Goal: Information Seeking & Learning: Learn about a topic

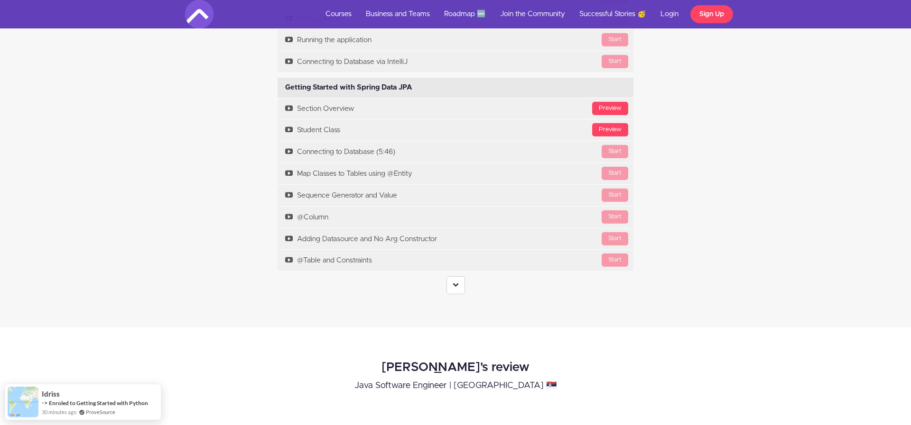
scroll to position [2897, 0]
click at [456, 286] on icon at bounding box center [455, 283] width 6 height 6
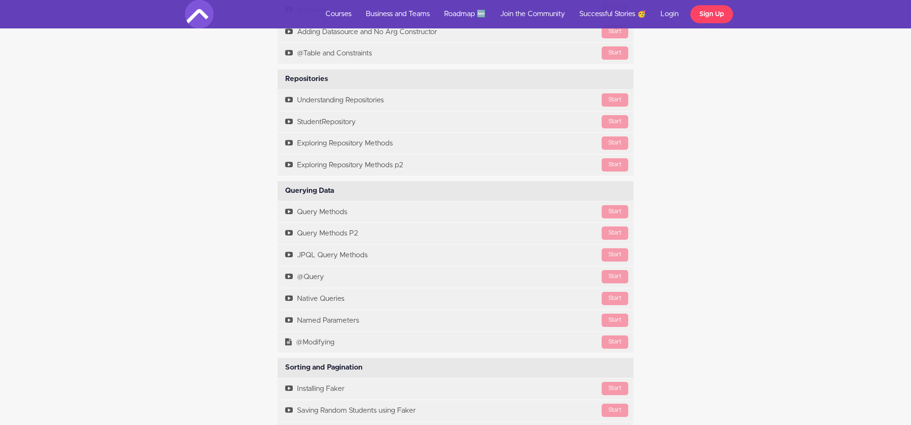
scroll to position [3101, 0]
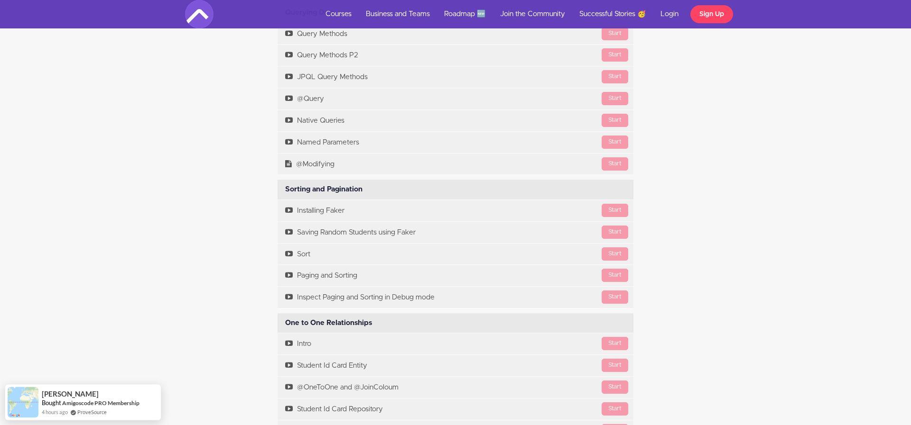
scroll to position [3301, 0]
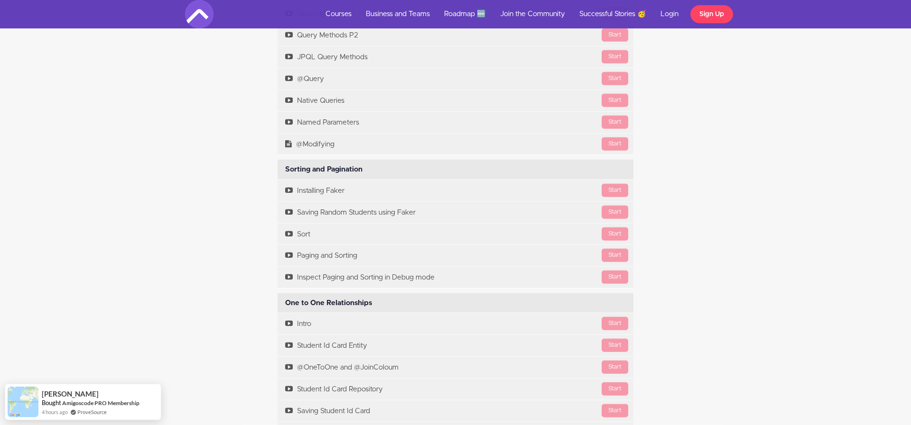
click at [771, 123] on div "Course Curriculum Course Overview Available in days days after you enroll [GEOG…" at bounding box center [455, 245] width 911 height 1762
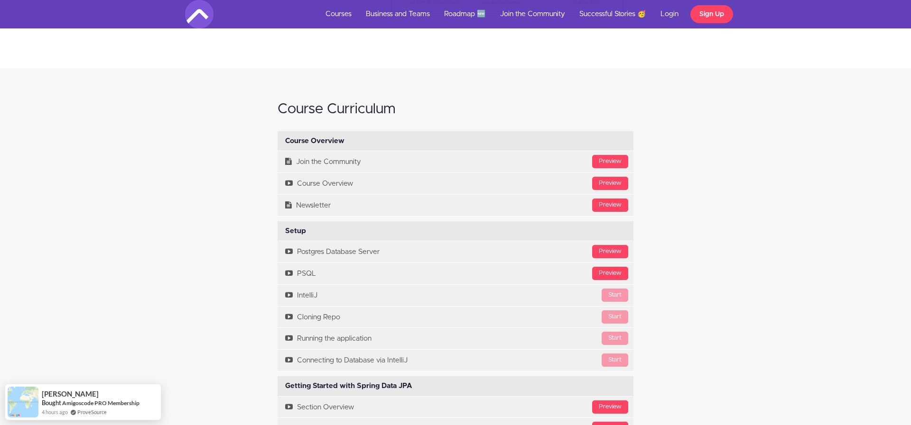
scroll to position [2561, 0]
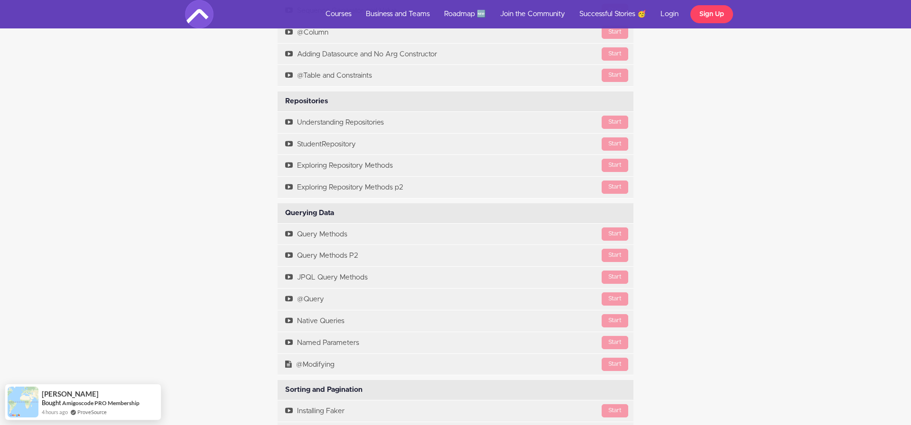
scroll to position [3079, 0]
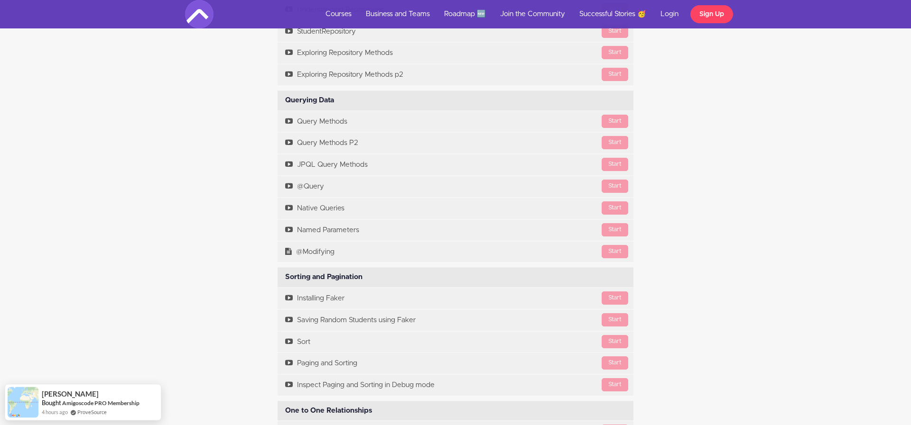
scroll to position [3192, 0]
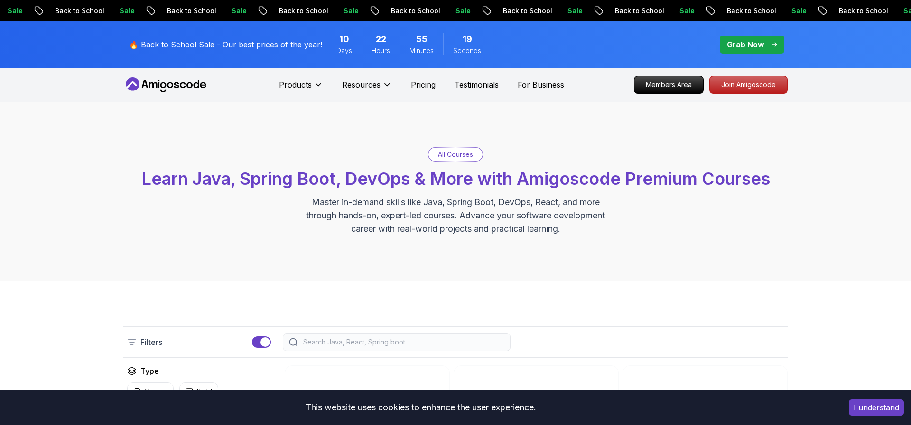
scroll to position [113, 0]
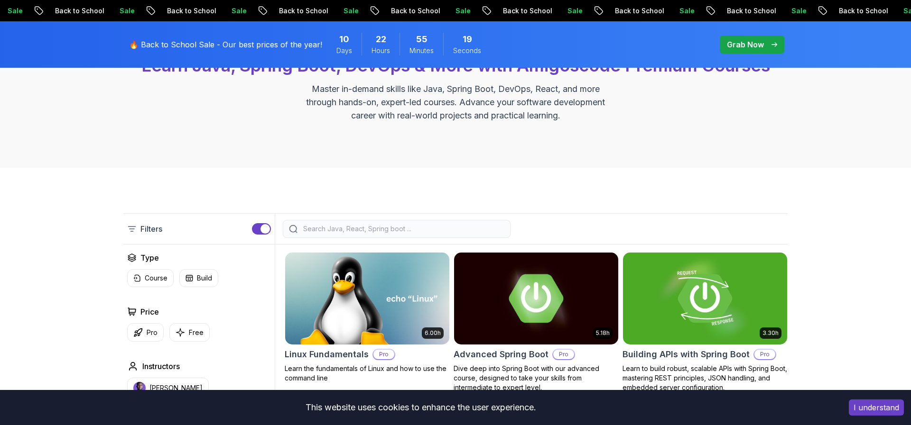
click at [385, 228] on input "search" at bounding box center [402, 228] width 203 height 9
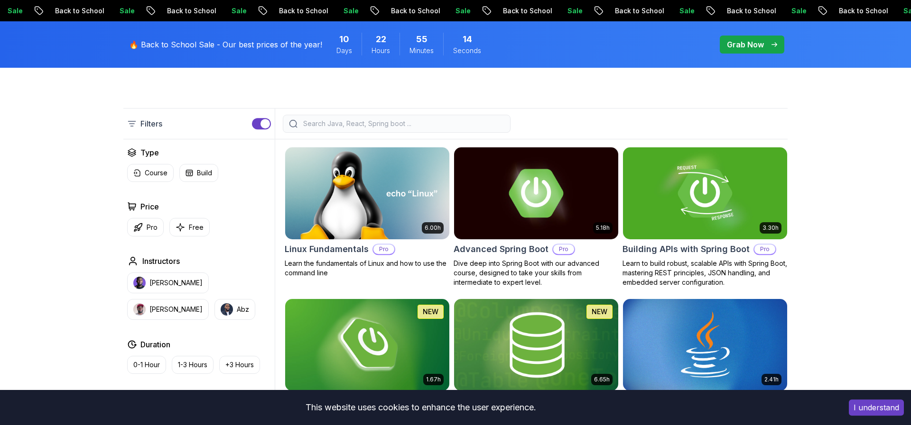
scroll to position [316, 0]
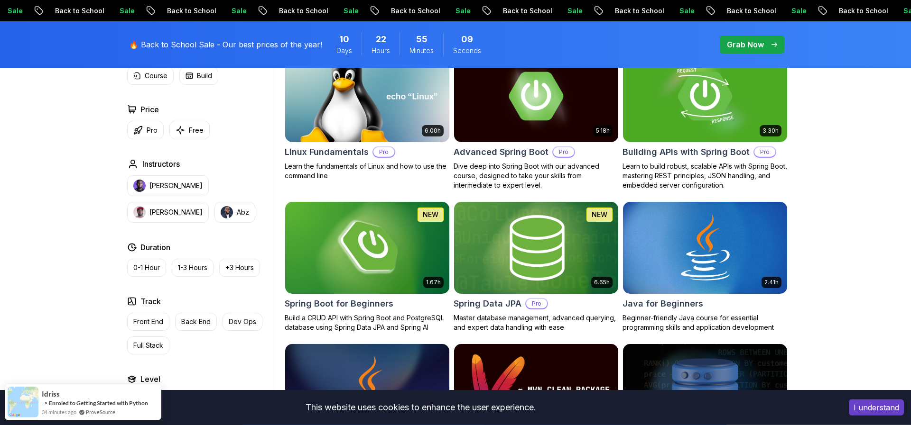
click at [564, 265] on img at bounding box center [536, 248] width 172 height 96
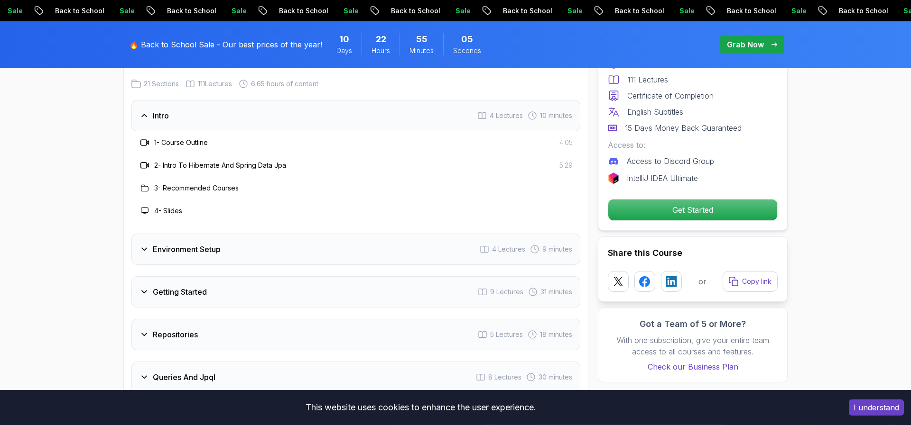
scroll to position [1190, 0]
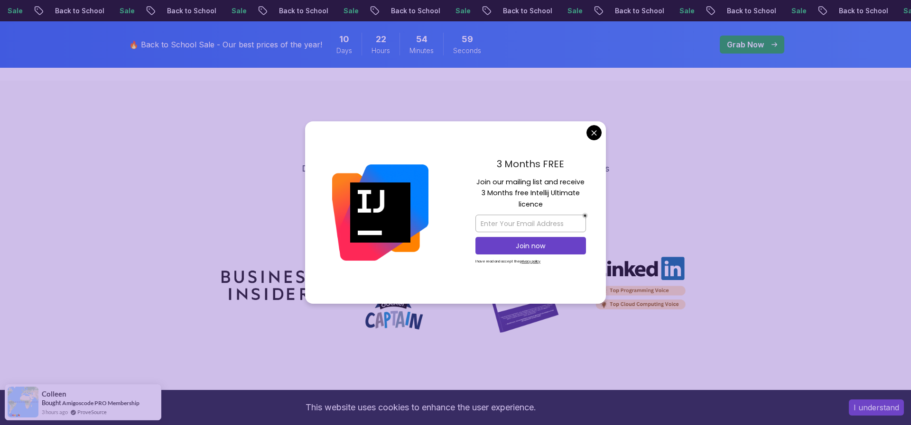
scroll to position [2592, 0]
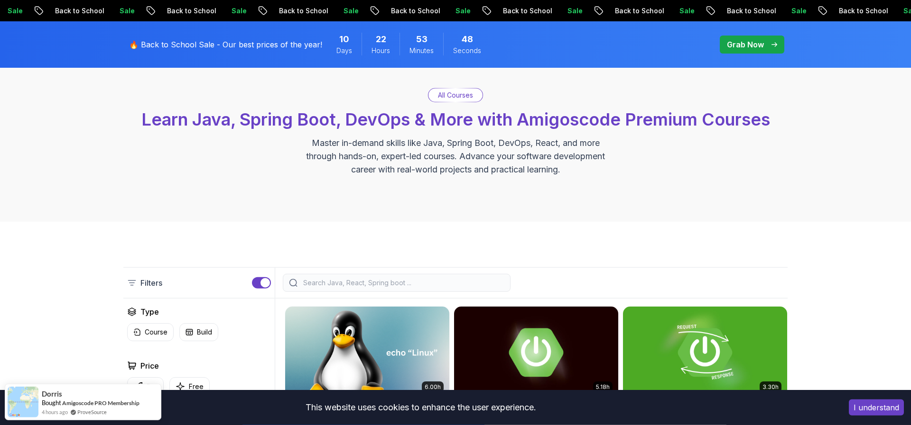
scroll to position [65, 0]
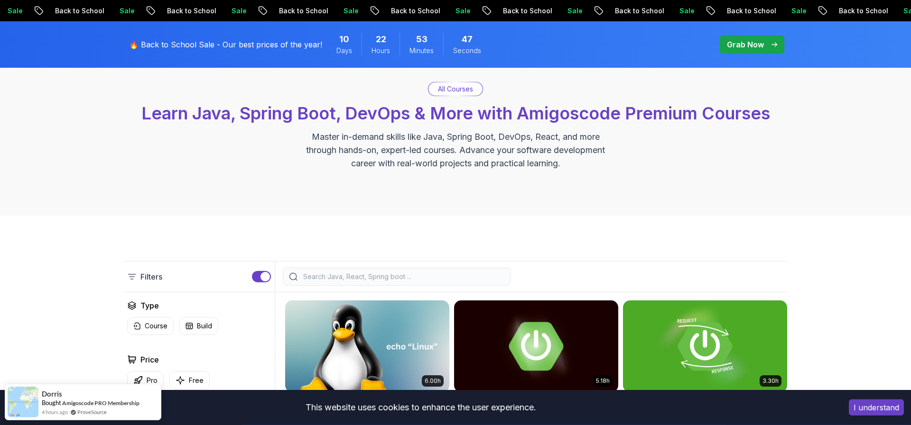
click at [386, 279] on input "search" at bounding box center [402, 276] width 203 height 9
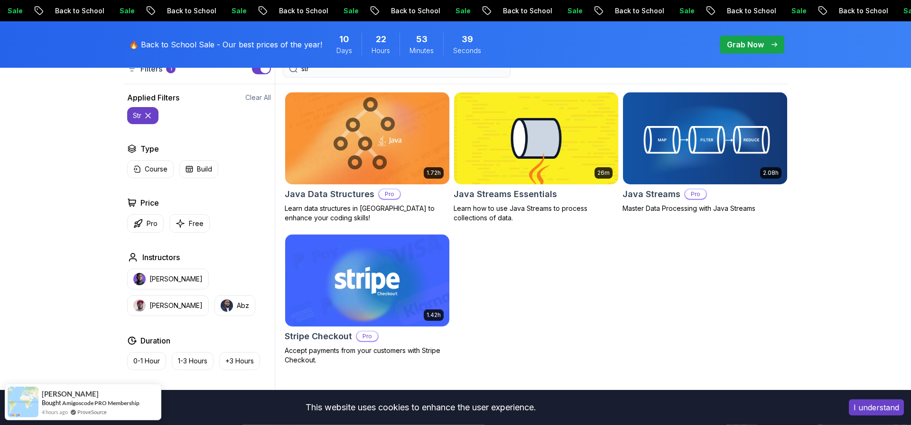
scroll to position [279, 0]
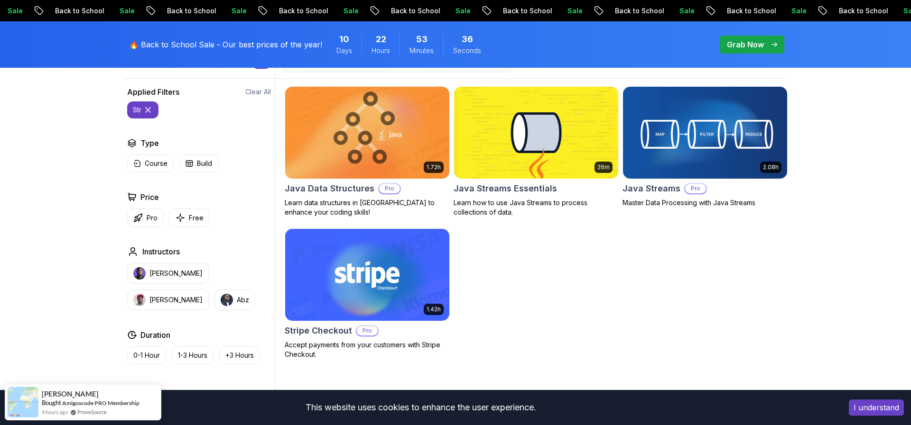
type input "str"
click at [663, 185] on h2 "Java Streams" at bounding box center [651, 188] width 58 height 13
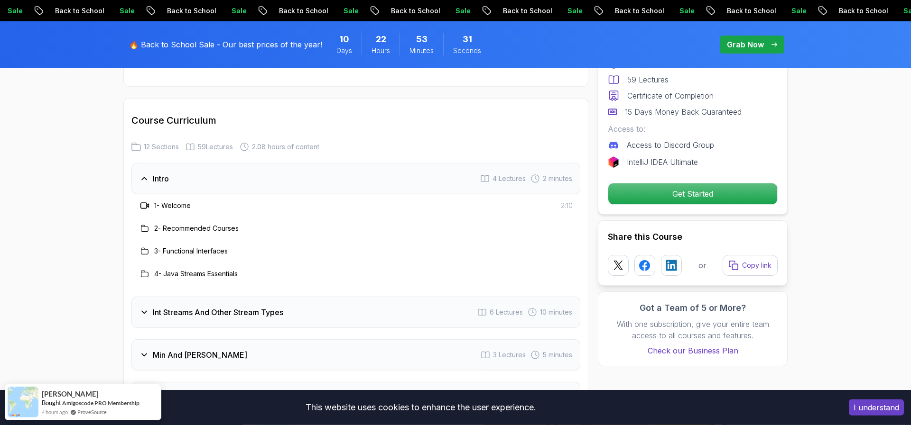
scroll to position [1220, 0]
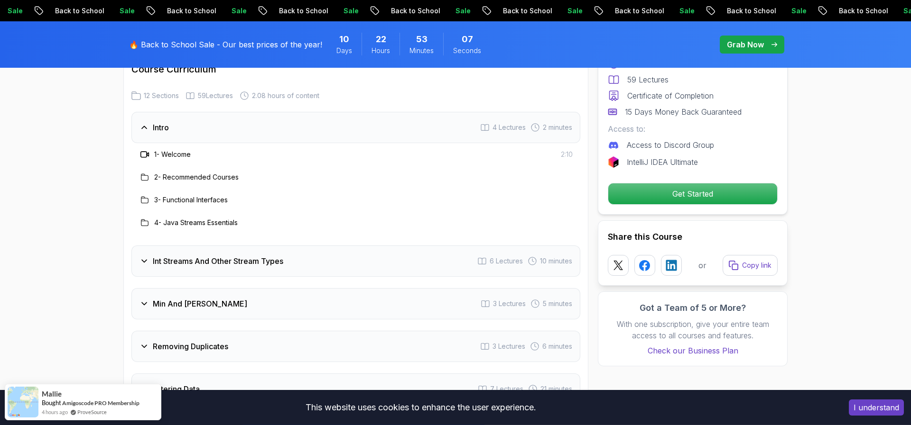
click at [204, 256] on h3 "Int Streams And Other Stream Types" at bounding box center [218, 261] width 130 height 11
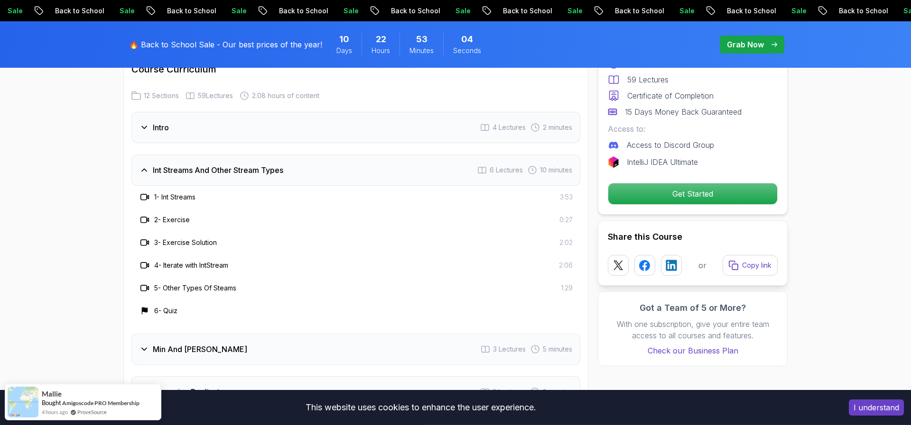
scroll to position [1322, 0]
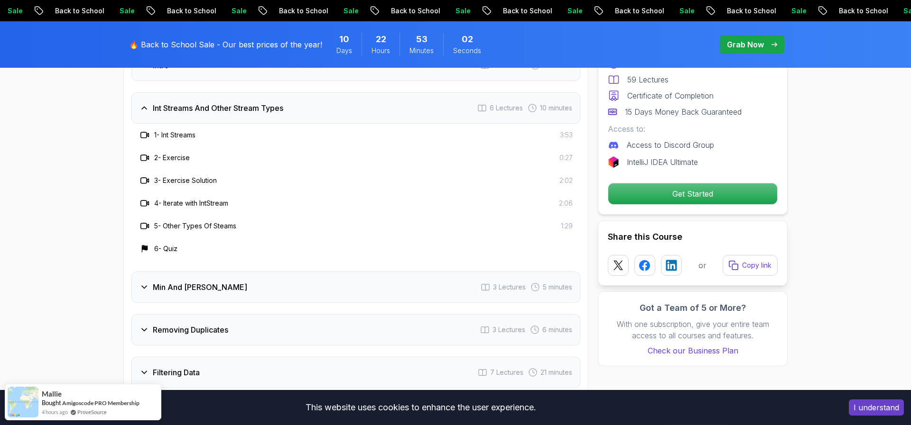
click at [202, 272] on div "Min And Max 3 Lectures 5 minutes" at bounding box center [355, 287] width 449 height 31
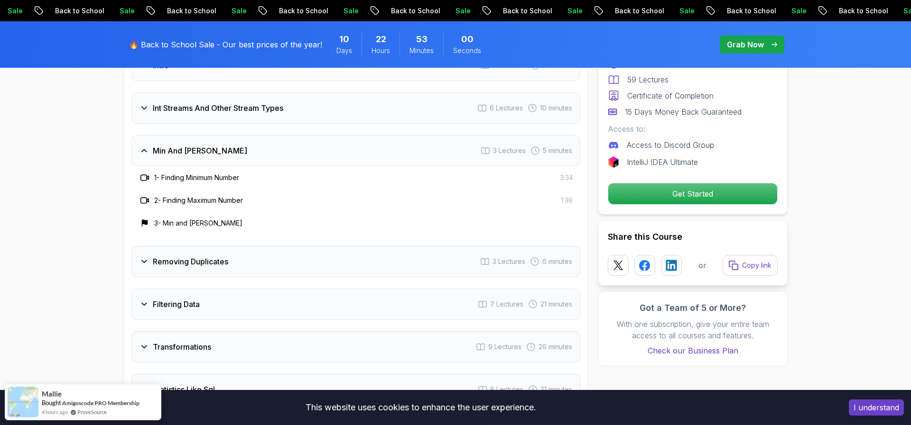
click at [181, 256] on h3 "Removing Duplicates" at bounding box center [190, 261] width 75 height 11
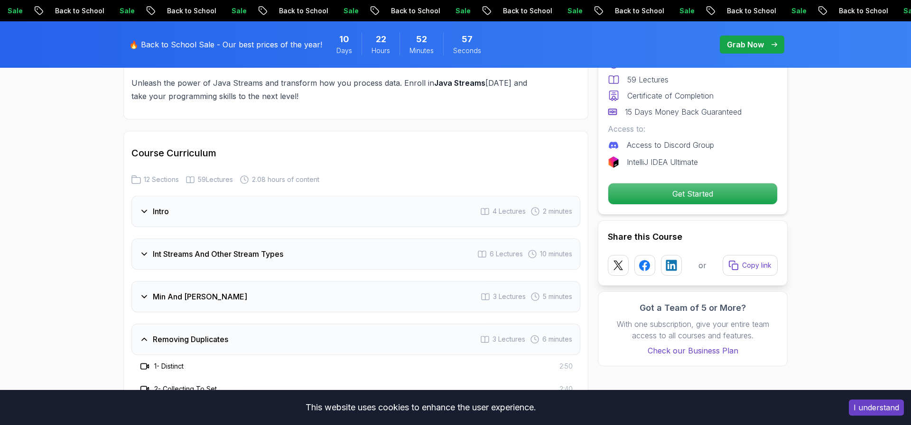
scroll to position [1176, 0]
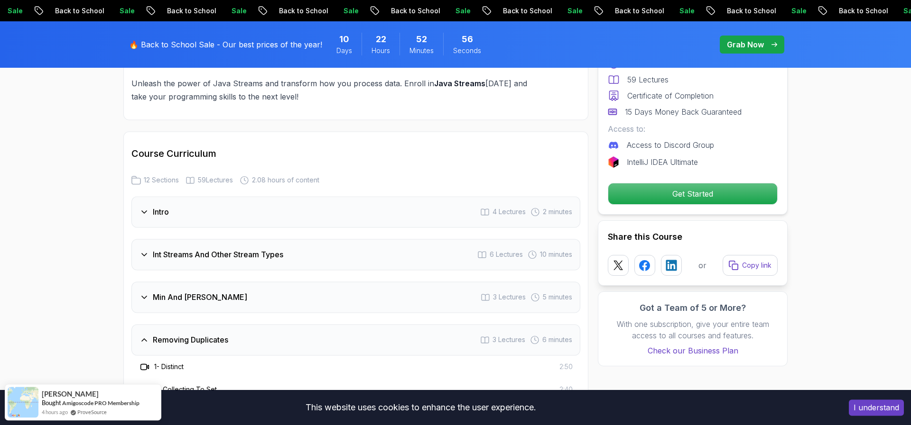
click at [186, 249] on h3 "Int Streams And Other Stream Types" at bounding box center [218, 254] width 130 height 11
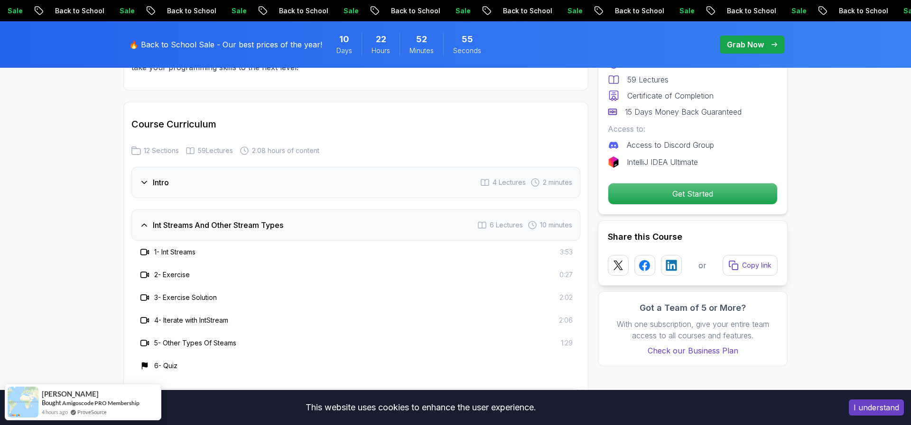
scroll to position [1204, 0]
click at [182, 184] on div "Intro 4 Lectures 2 minutes" at bounding box center [355, 183] width 449 height 31
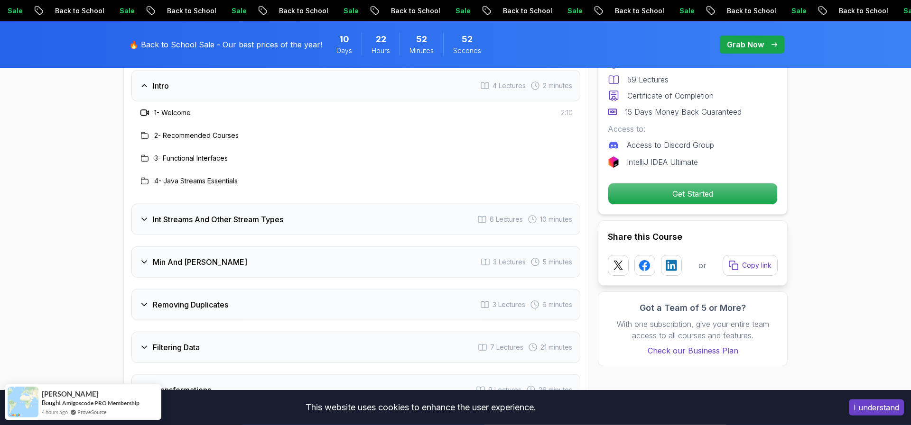
scroll to position [1301, 0]
click at [217, 213] on div "Int Streams And Other Stream Types 6 Lectures 10 minutes" at bounding box center [355, 220] width 449 height 31
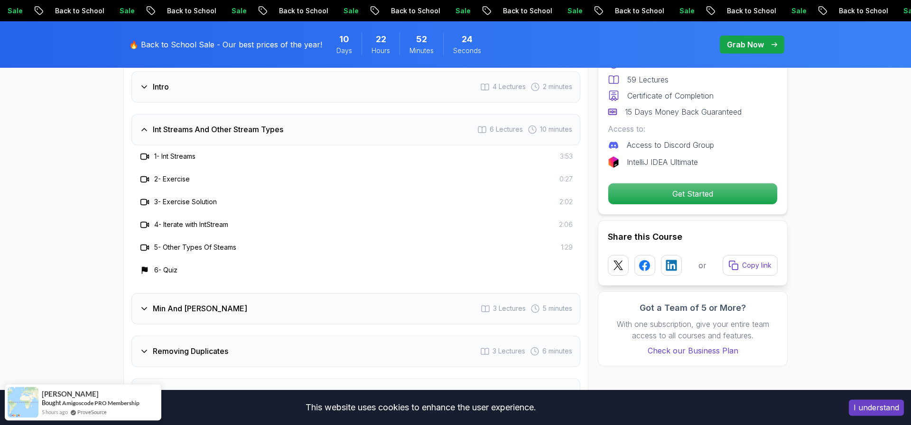
click at [157, 303] on h3 "Min And Max" at bounding box center [200, 308] width 94 height 11
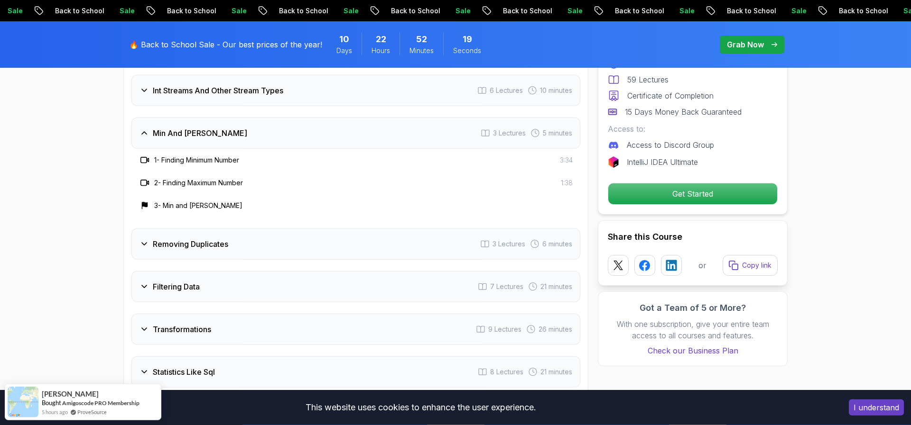
scroll to position [1341, 0]
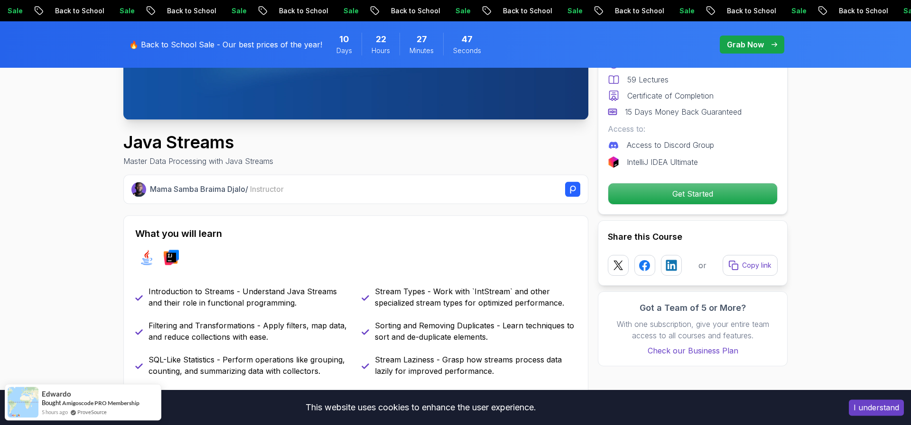
scroll to position [0, 0]
